Goal: Use online tool/utility: Utilize a website feature to perform a specific function

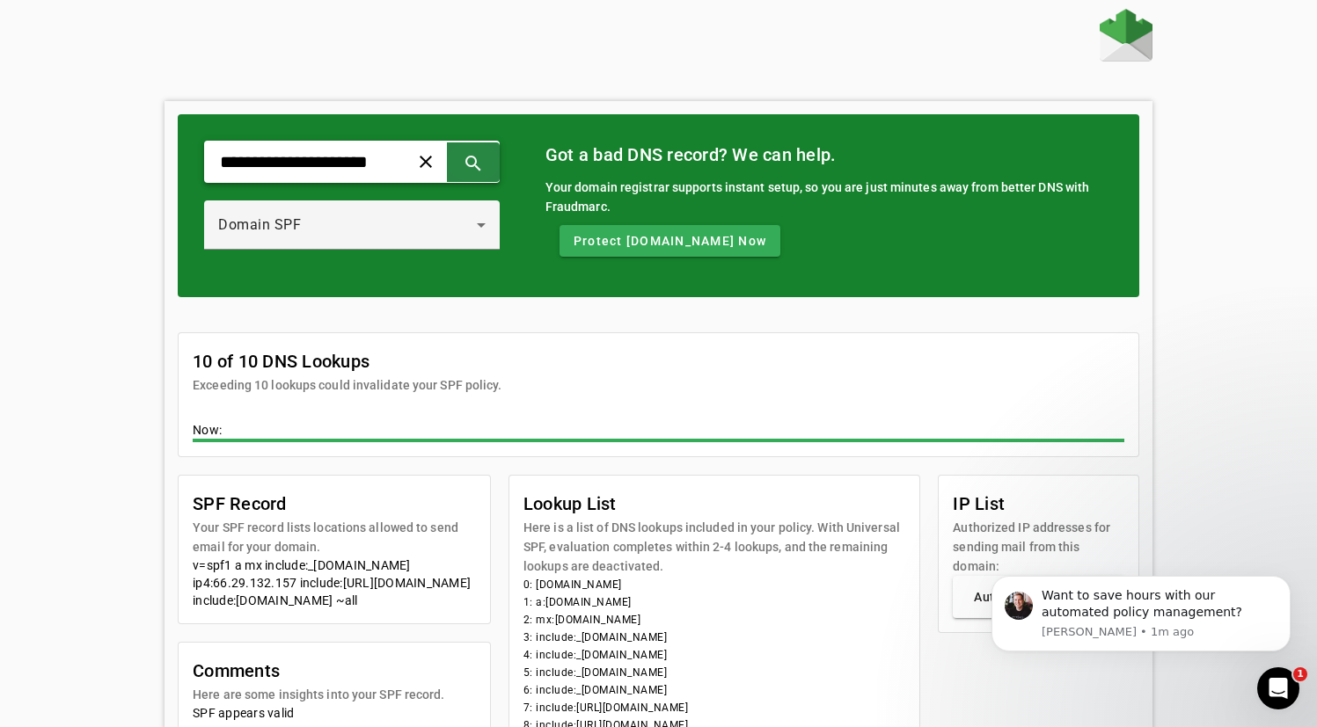
click at [478, 171] on span at bounding box center [473, 162] width 42 height 42
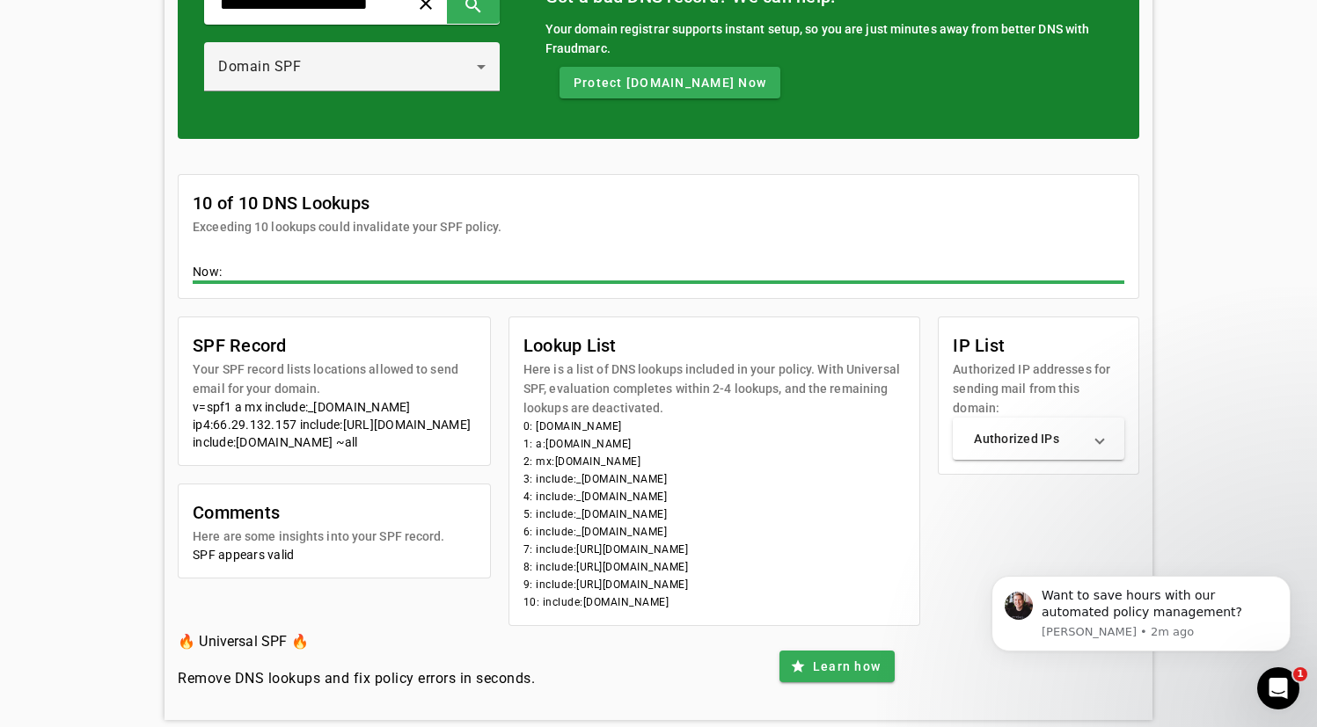
scroll to position [188, 0]
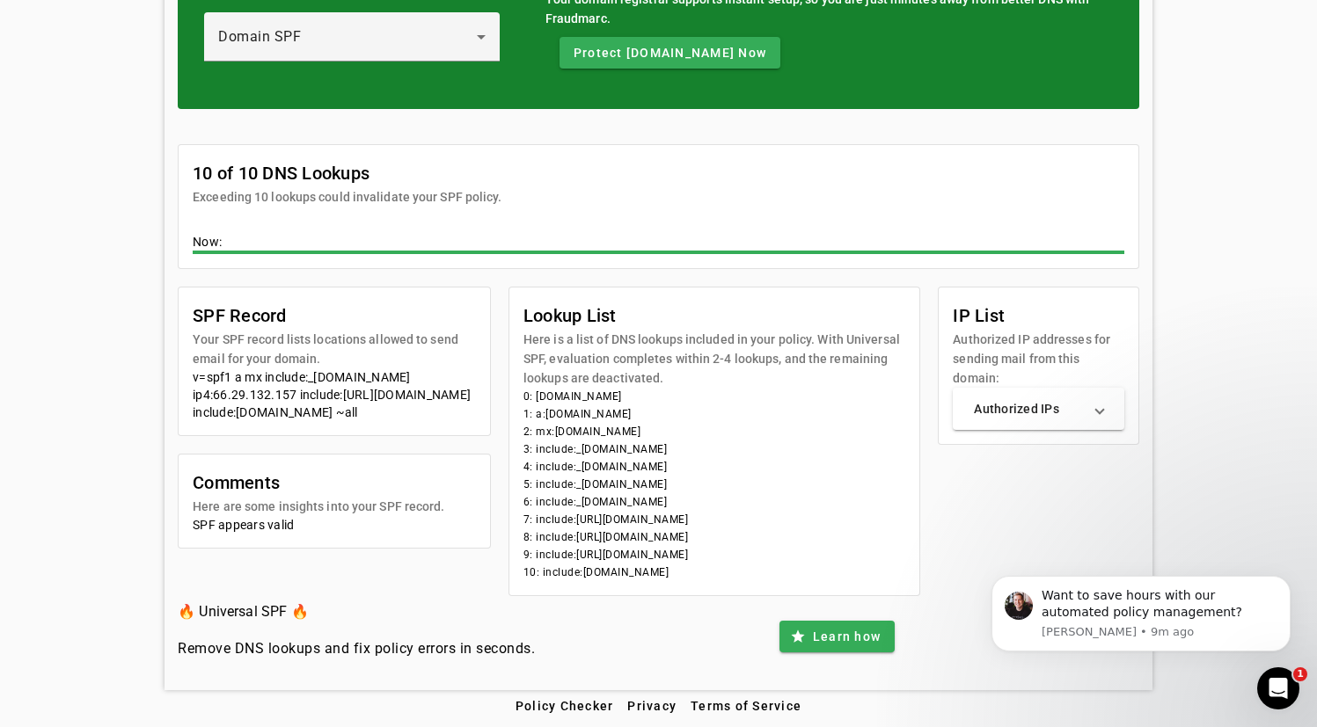
click at [80, 215] on div "**********" at bounding box center [658, 256] width 1317 height 870
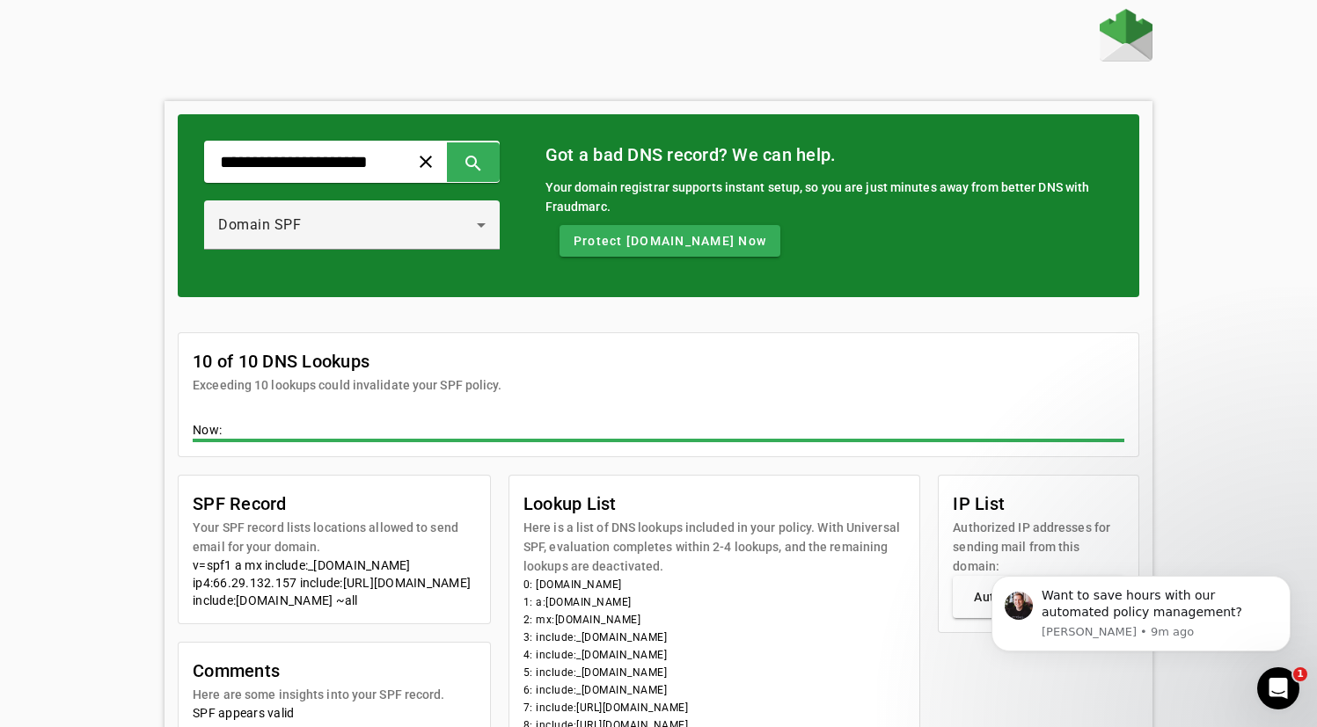
scroll to position [188, 0]
